Goal: Information Seeking & Learning: Get advice/opinions

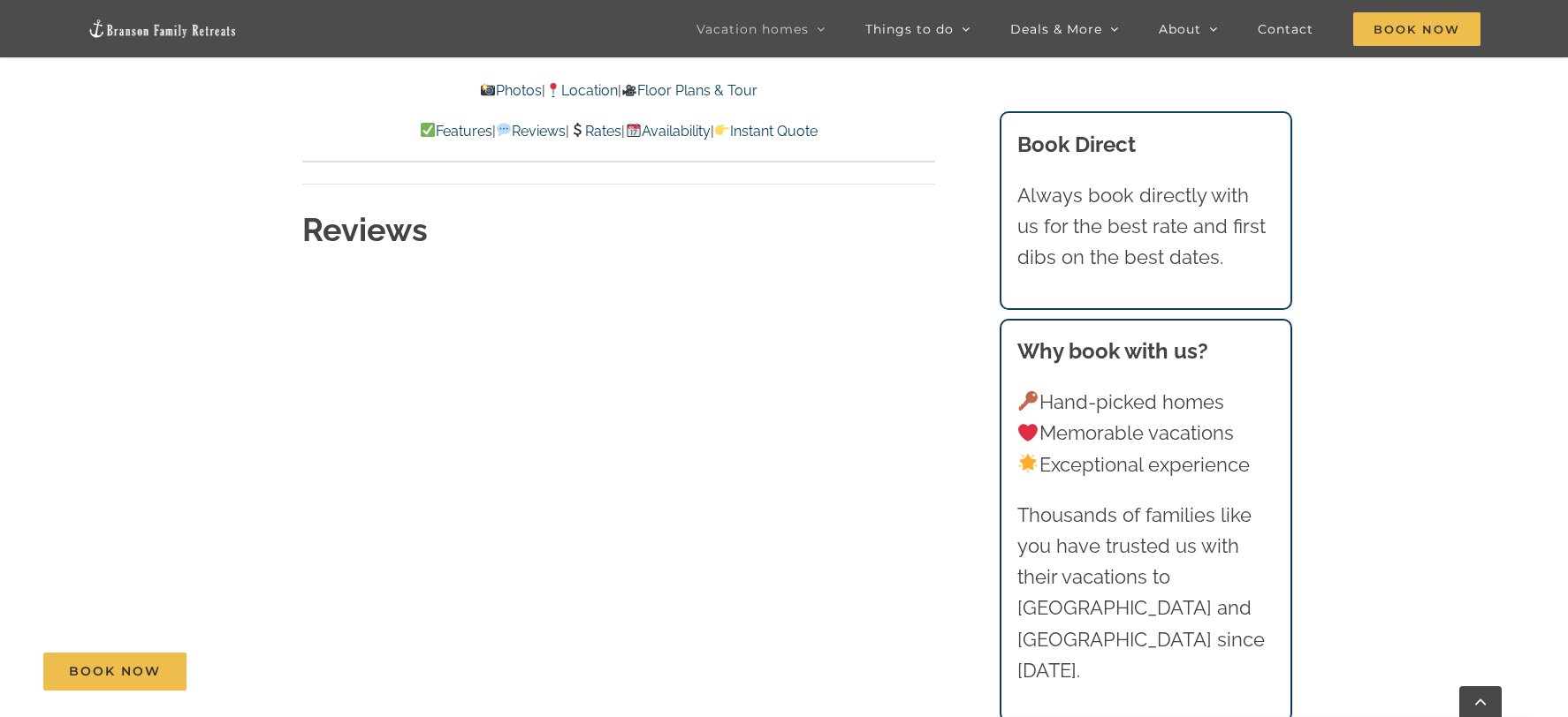
scroll to position [8781, 0]
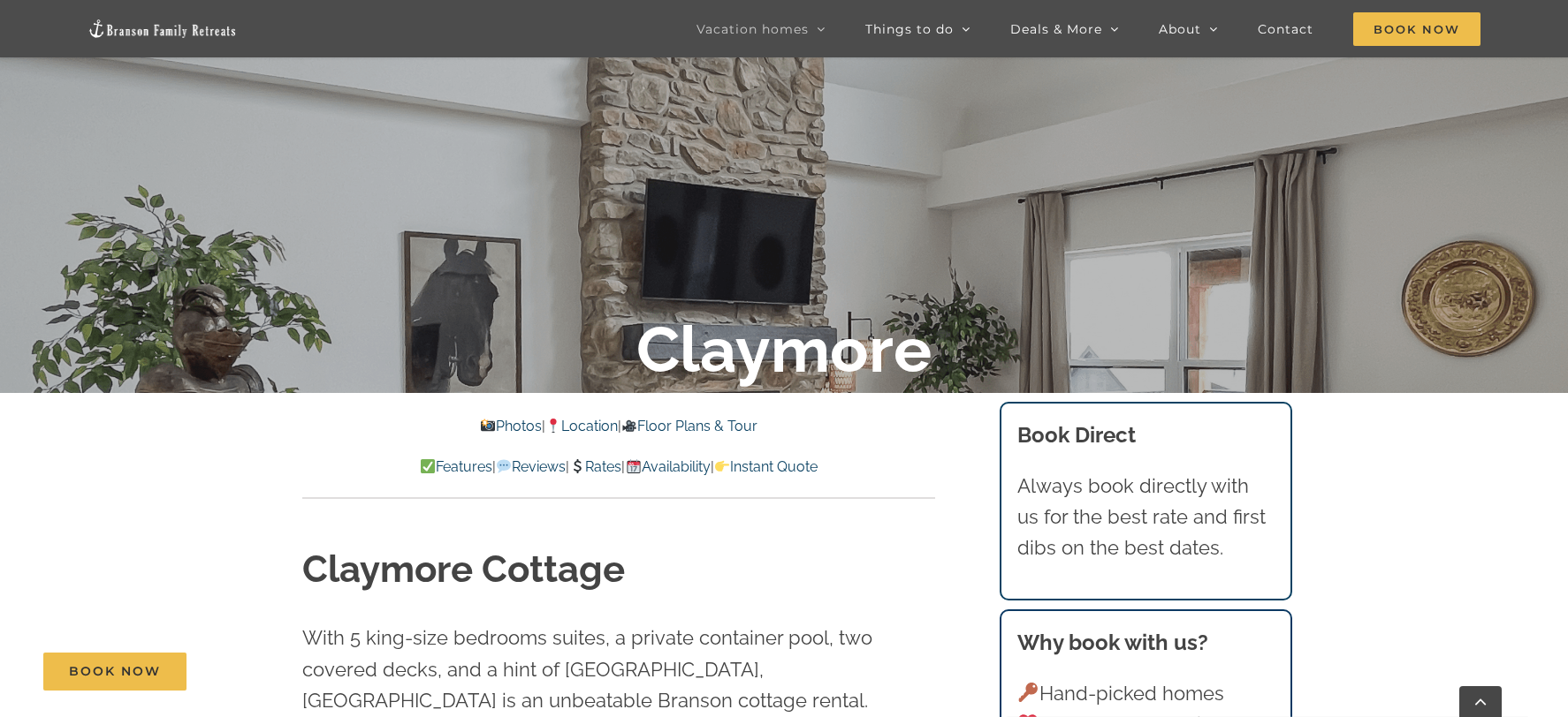
click at [520, 467] on link "Reviews" at bounding box center [530, 466] width 70 height 17
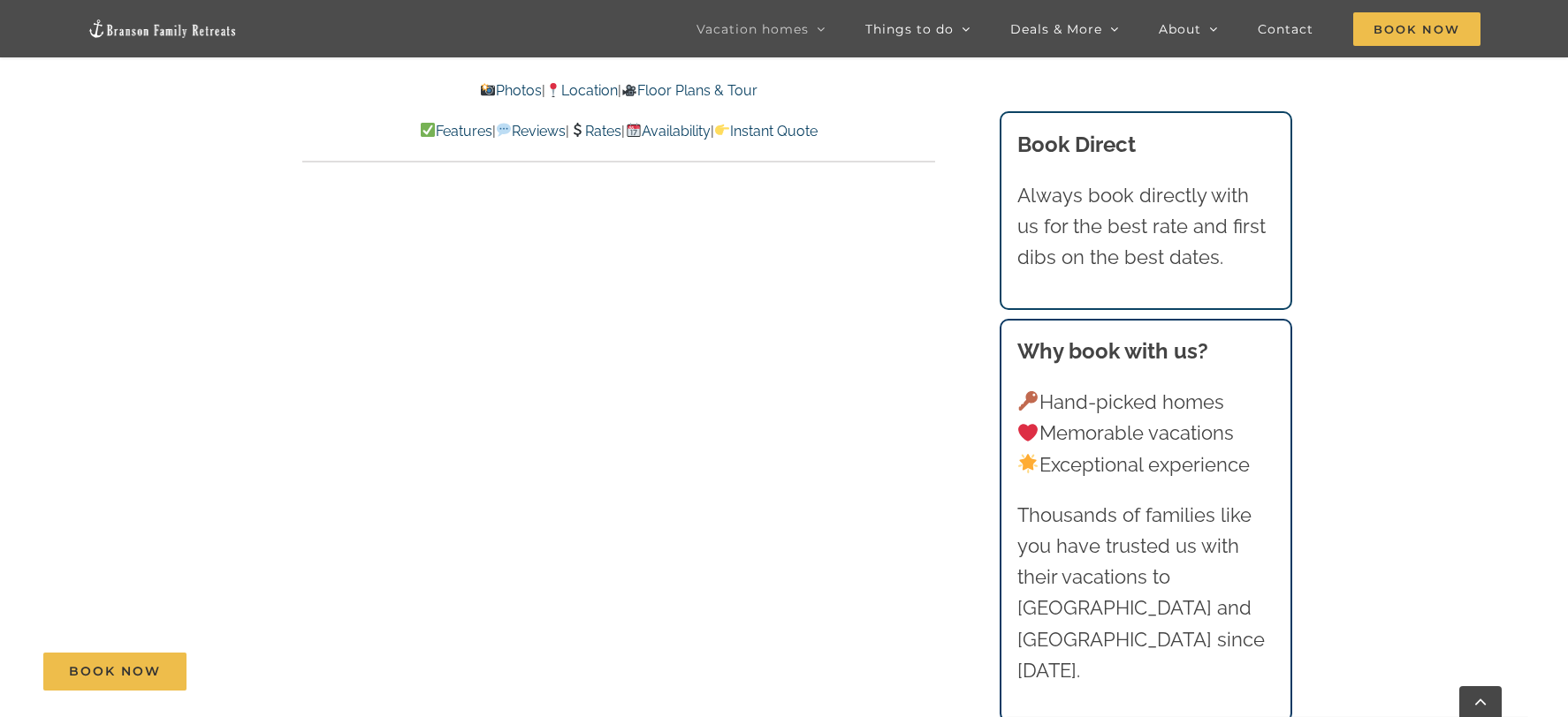
scroll to position [8372, 0]
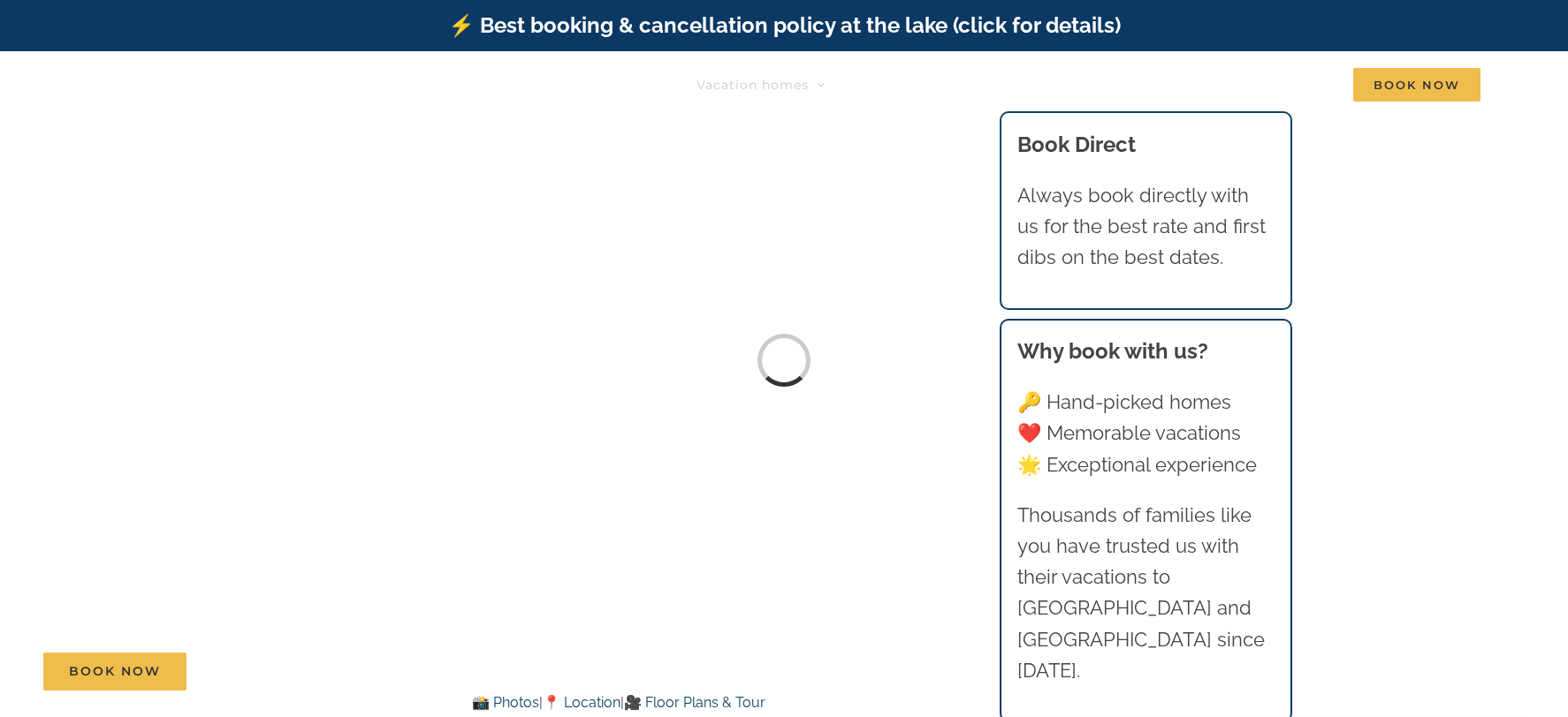
scroll to position [8868, 0]
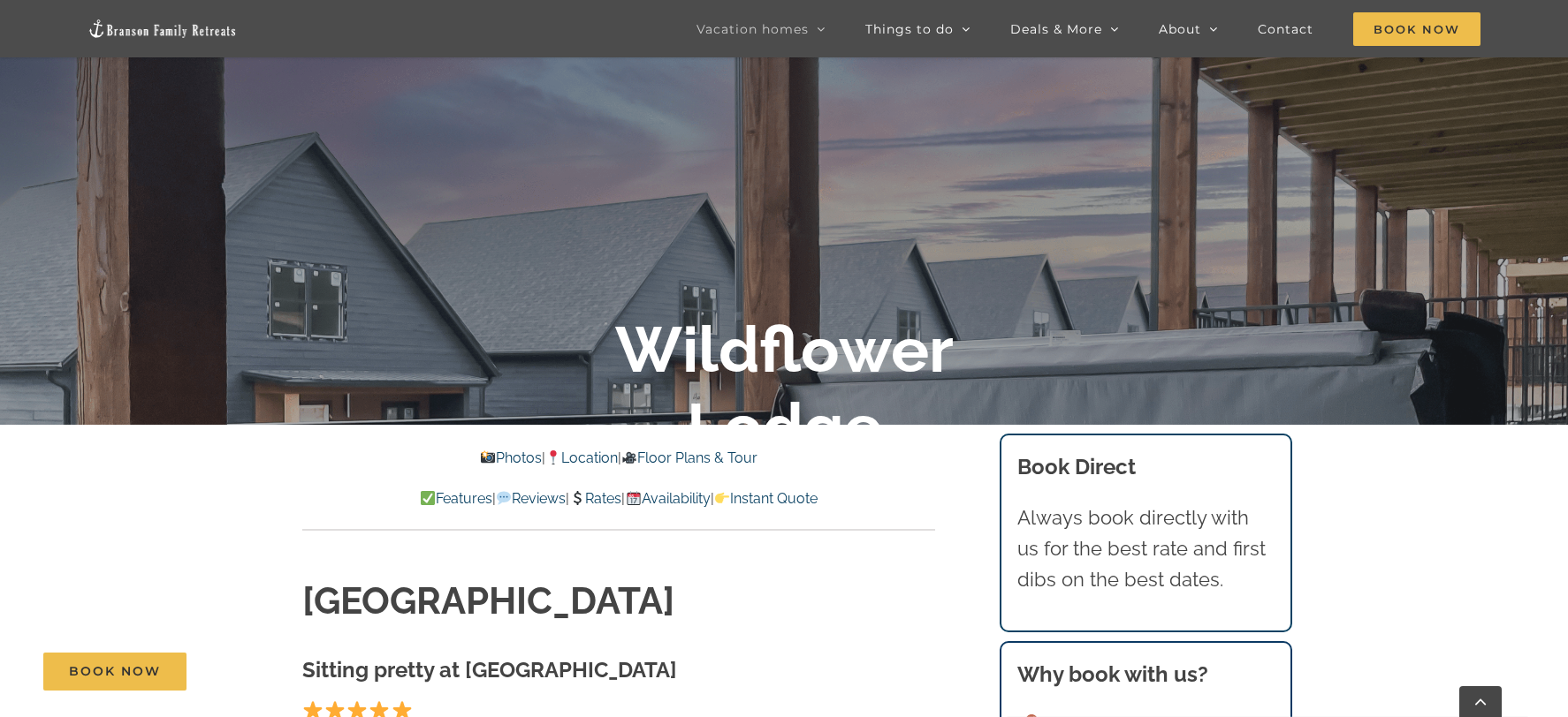
scroll to position [516, 0]
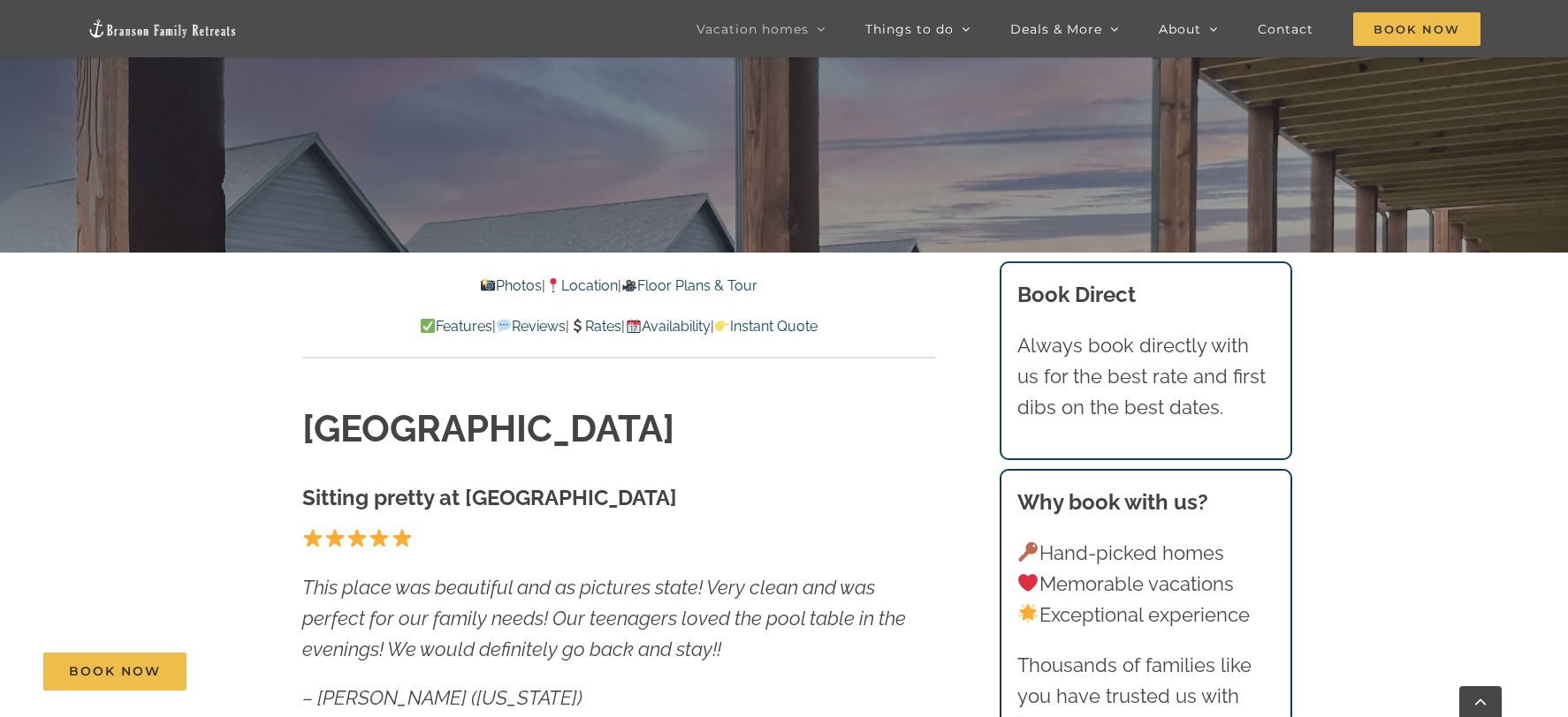
click at [515, 329] on link "Reviews" at bounding box center [530, 326] width 70 height 17
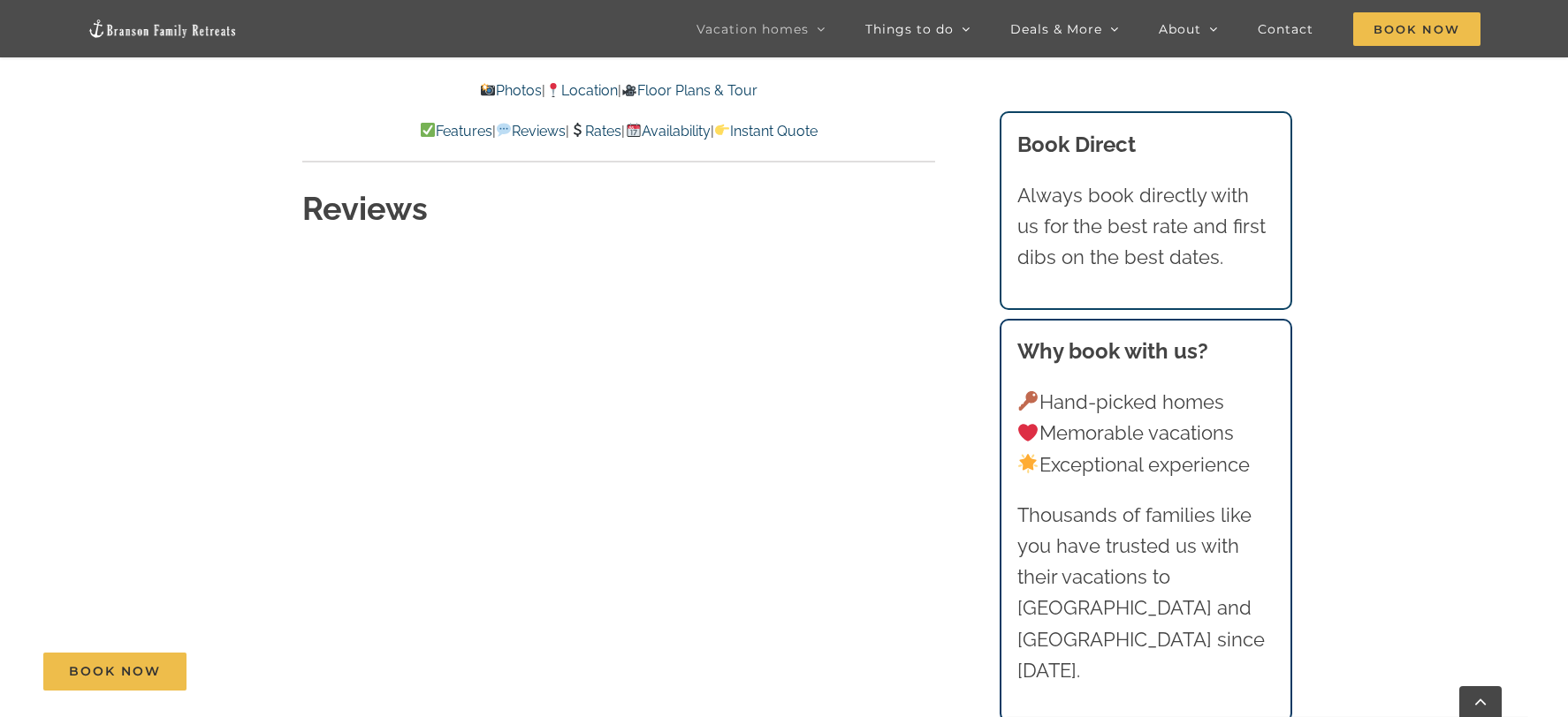
scroll to position [8147, 0]
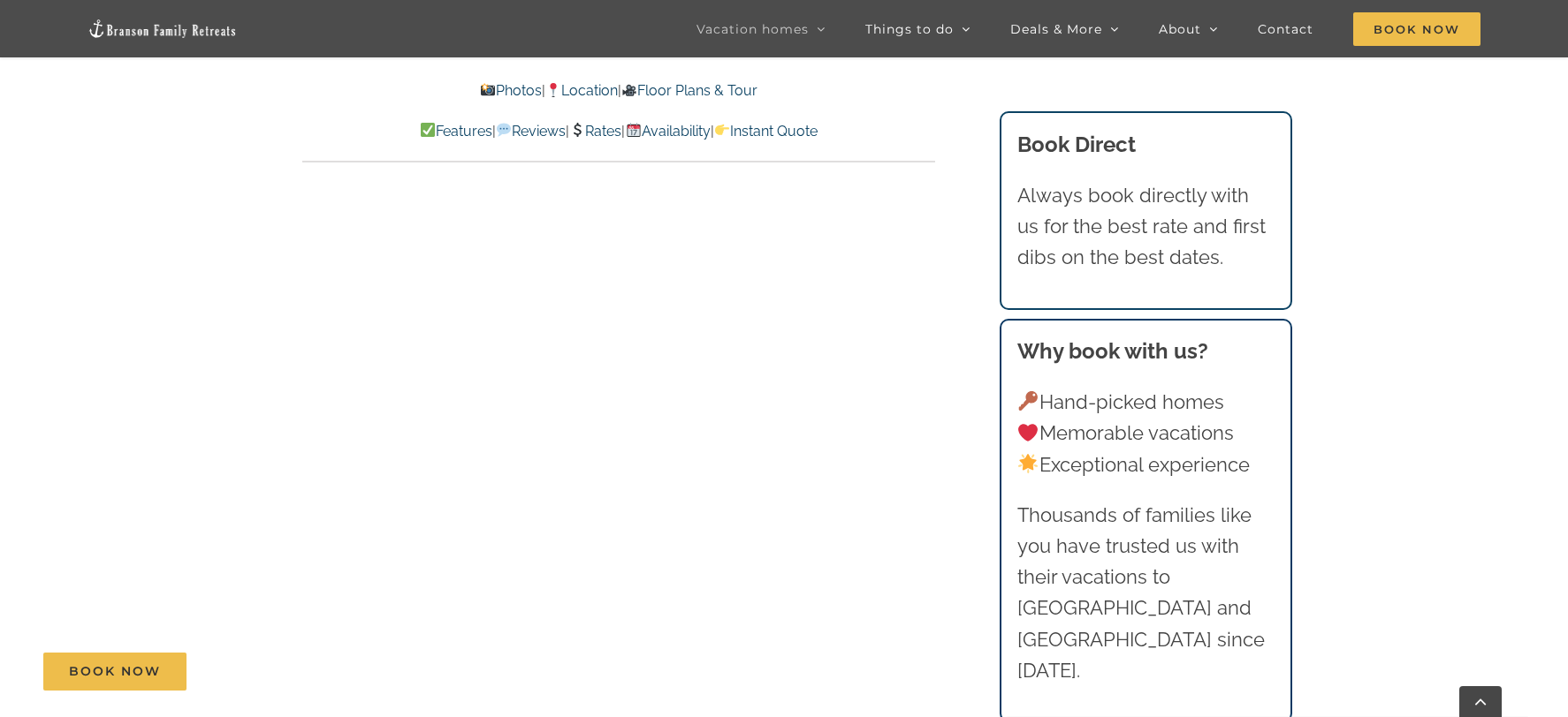
scroll to position [7838, 0]
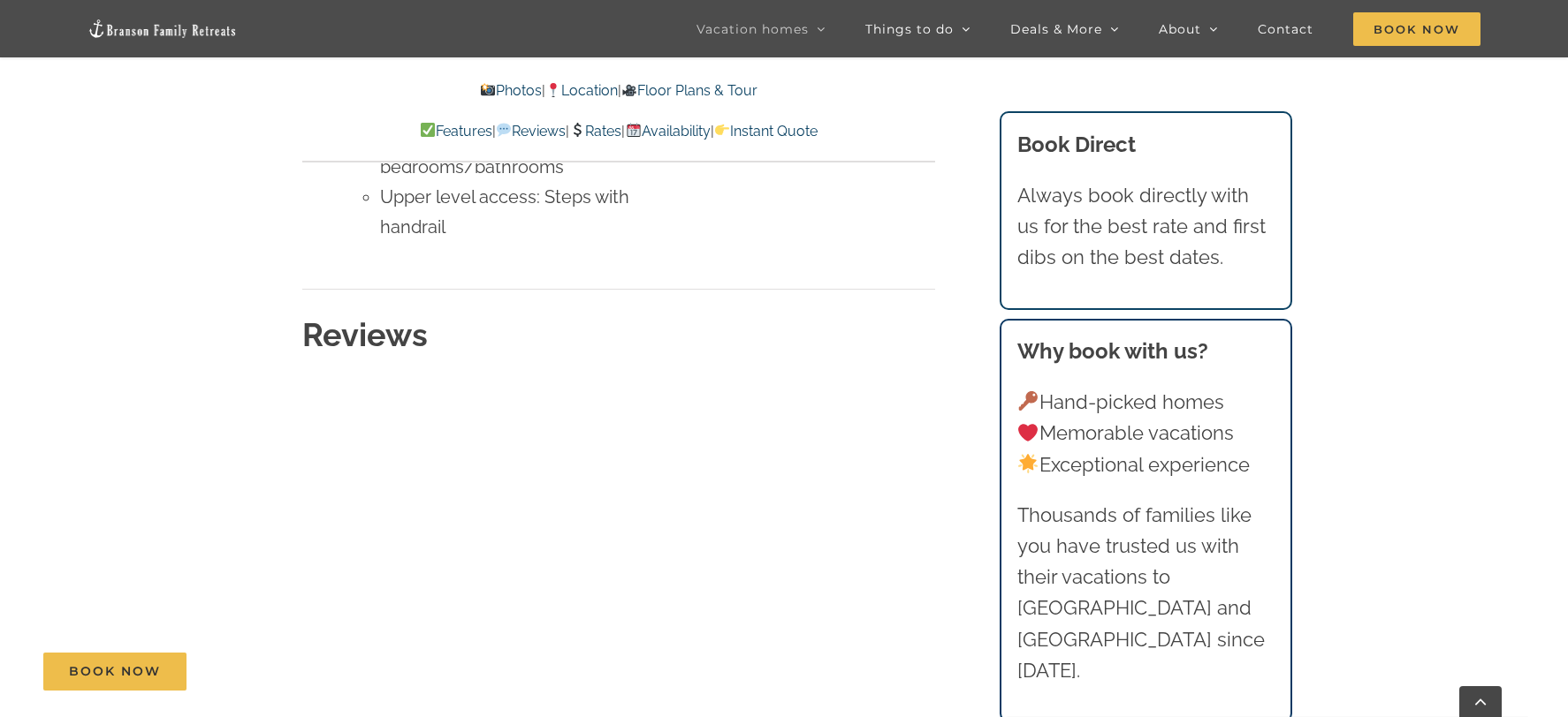
scroll to position [8340, 0]
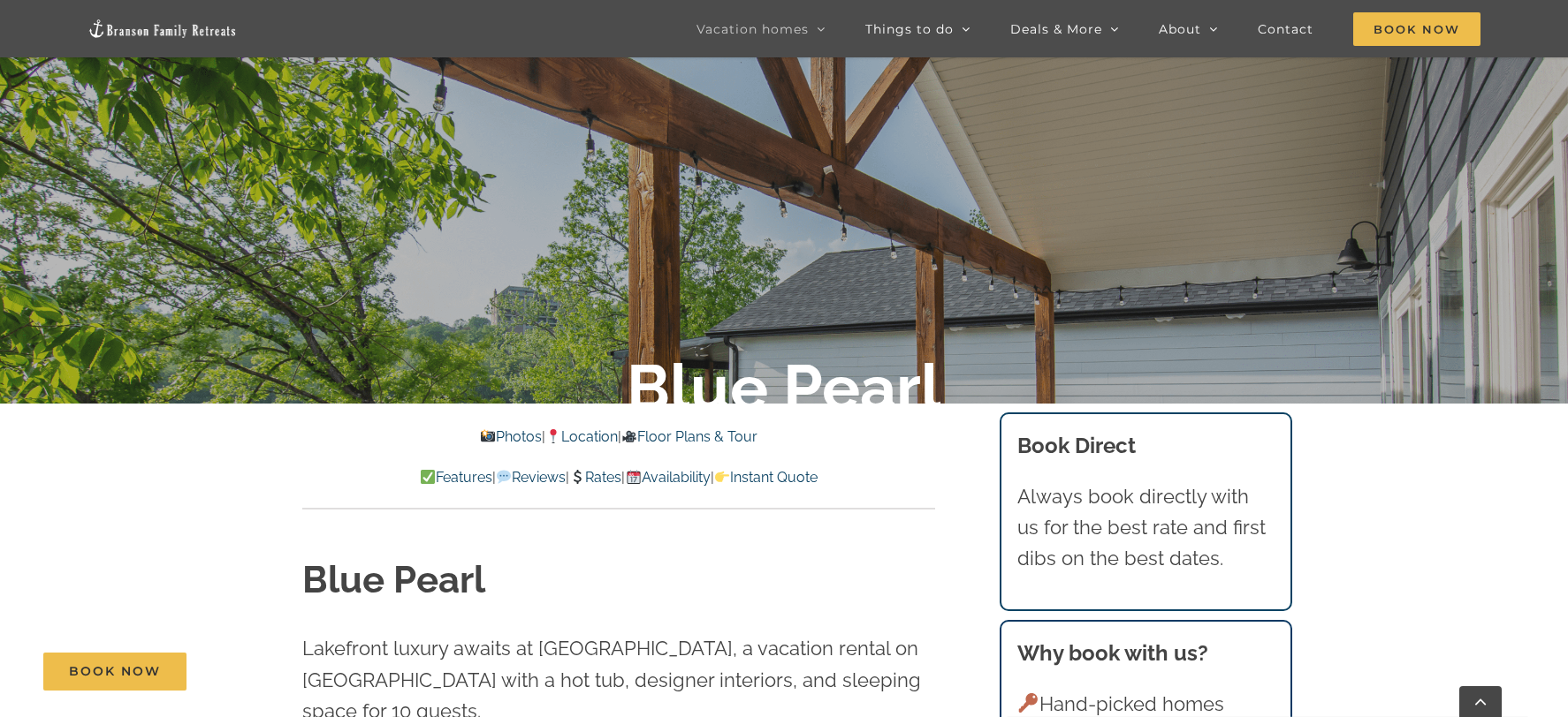
click at [508, 479] on link "Reviews" at bounding box center [530, 477] width 70 height 17
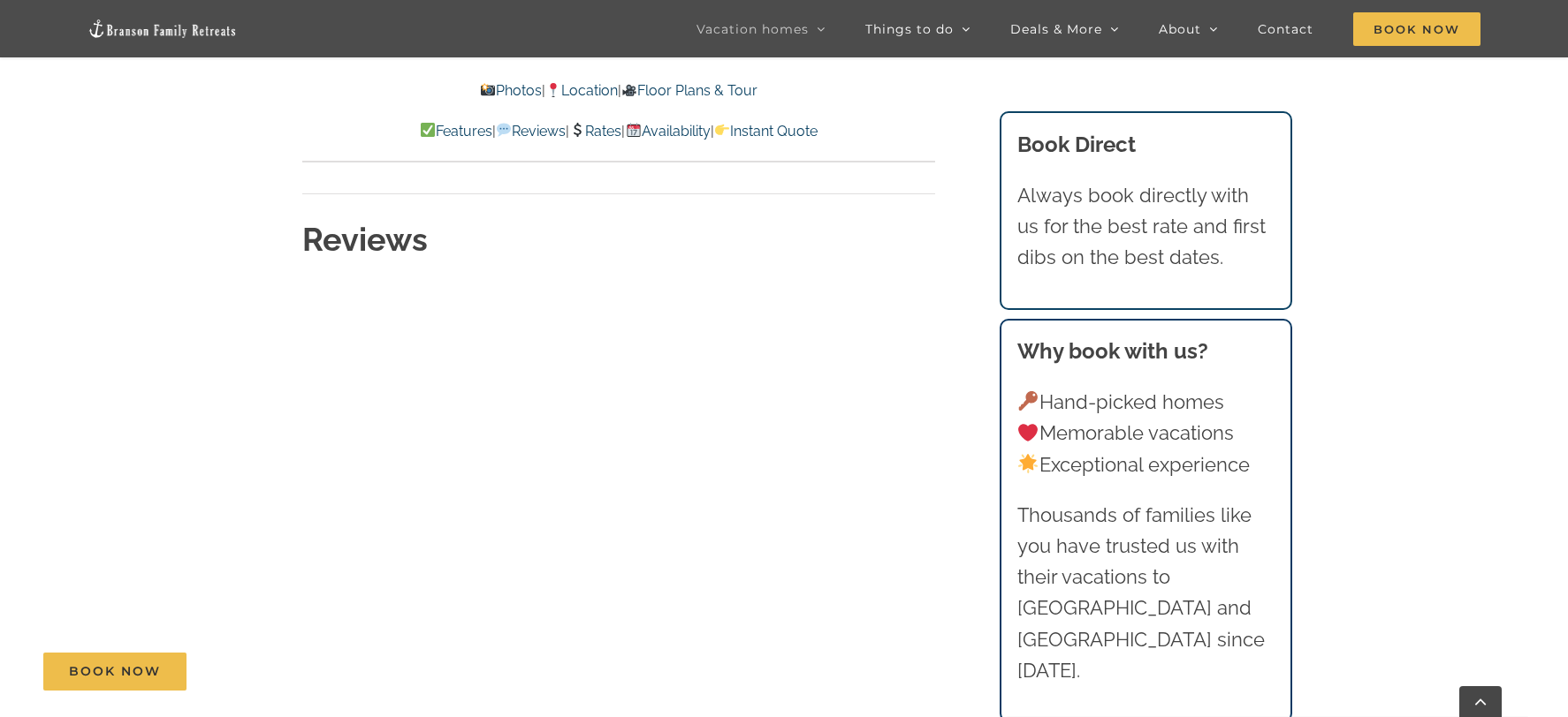
scroll to position [7346, 0]
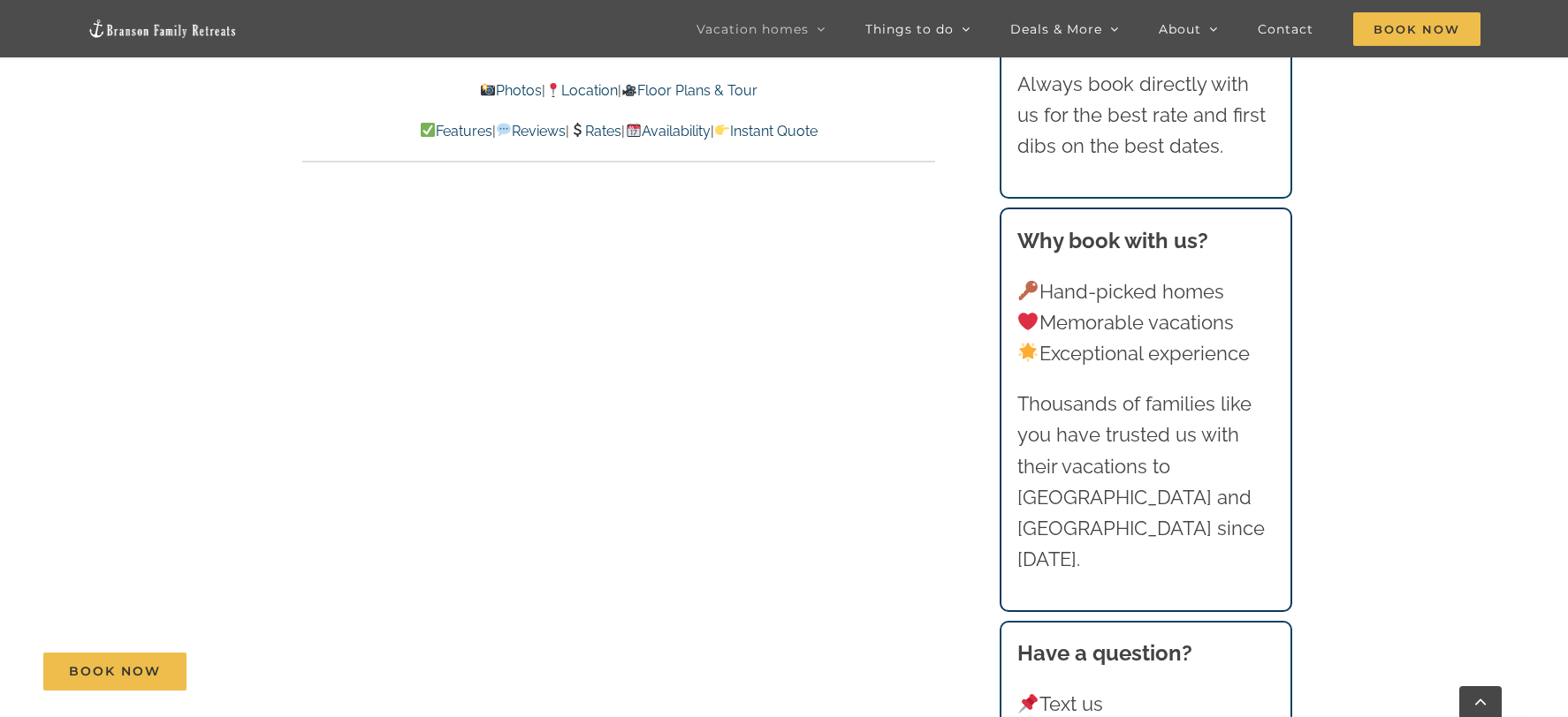
scroll to position [10107, 0]
